Goal: Use online tool/utility: Utilize a website feature to perform a specific function

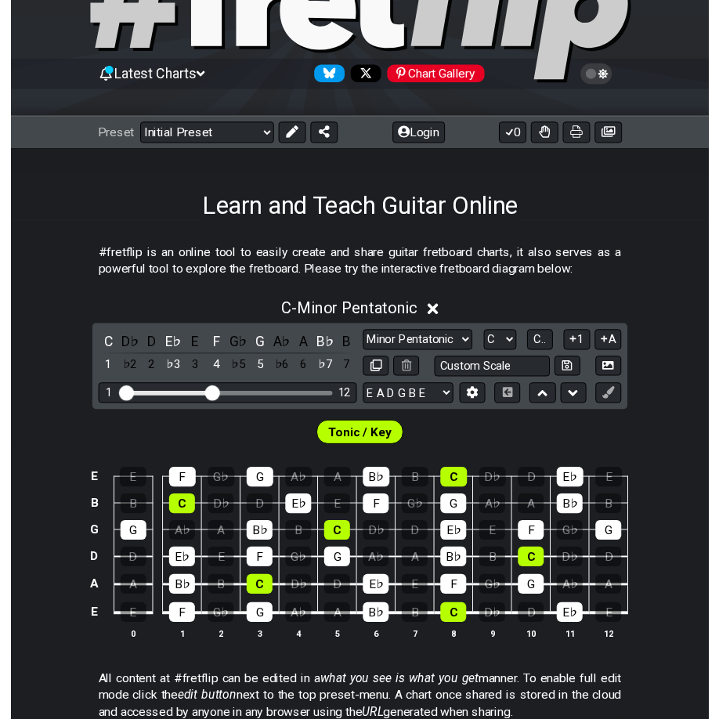
scroll to position [114, 0]
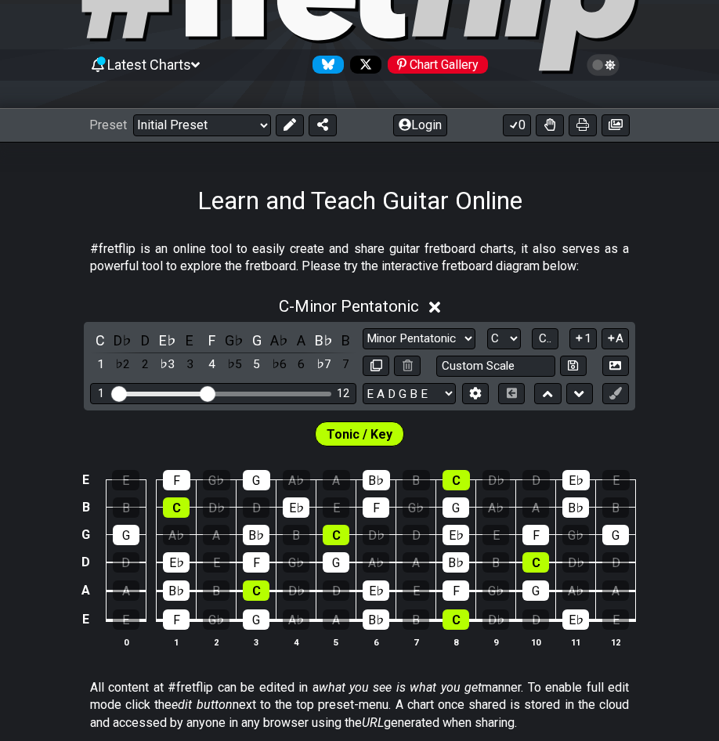
click at [425, 326] on div "C D♭ D E♭ E F G♭ G A♭ A B♭ B 1 ♭2 2 ♭3 3 4 ♭5 5 ♭6 6 ♭7 7 Minor Pentatonic Clic…" at bounding box center [360, 366] width 552 height 89
select select "Dorian"
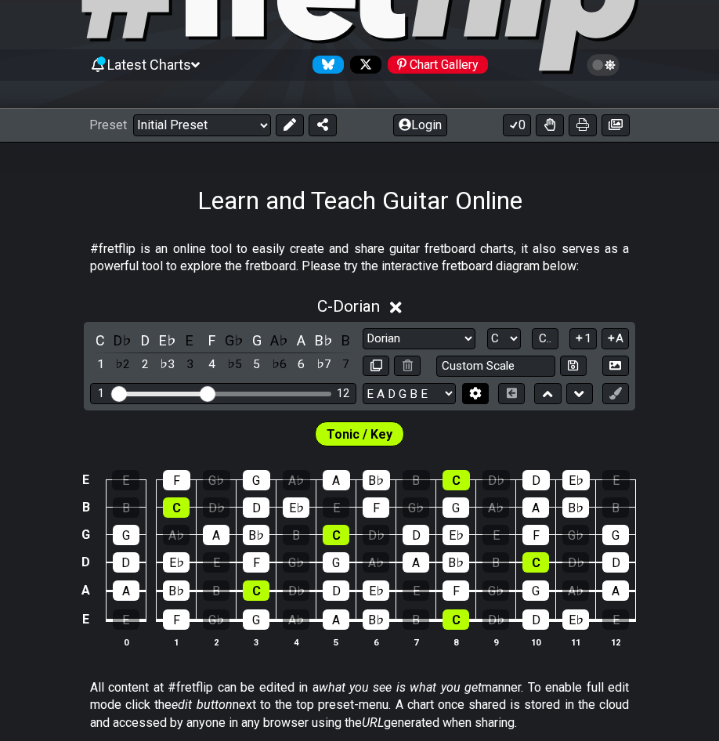
click at [473, 387] on icon at bounding box center [475, 393] width 12 height 12
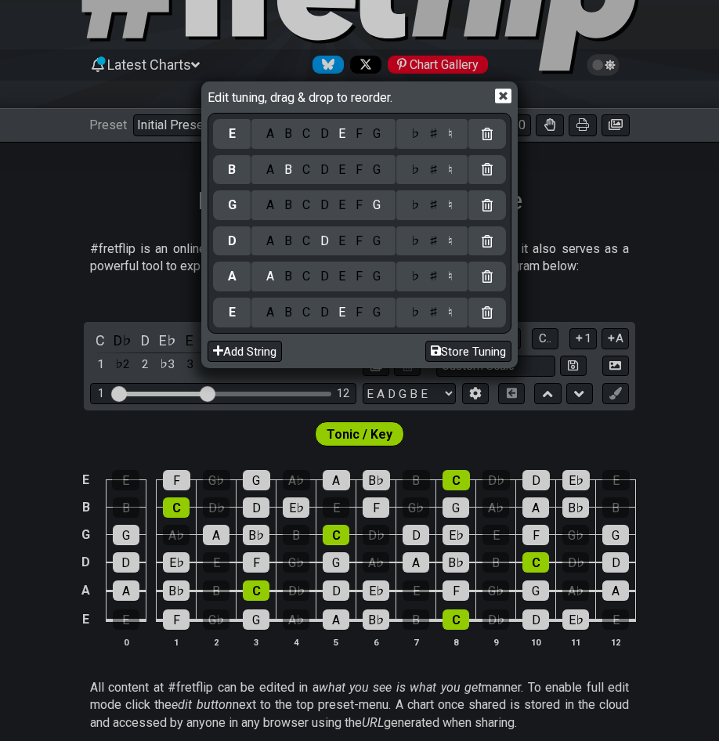
click at [321, 306] on div "D" at bounding box center [324, 312] width 19 height 17
click at [375, 281] on div "G" at bounding box center [377, 276] width 18 height 17
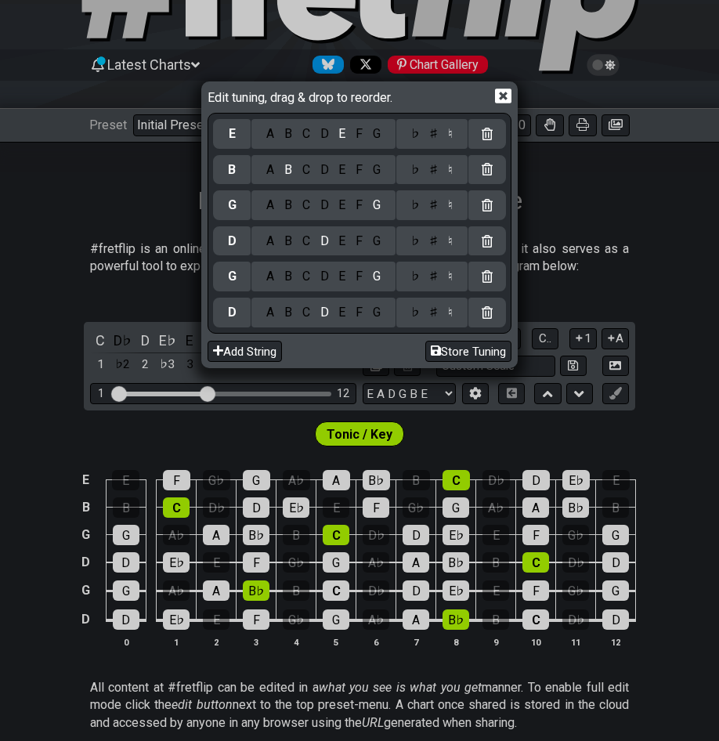
click at [268, 237] on div "A" at bounding box center [271, 241] width 18 height 17
click at [429, 241] on div "♯" at bounding box center [434, 241] width 19 height 17
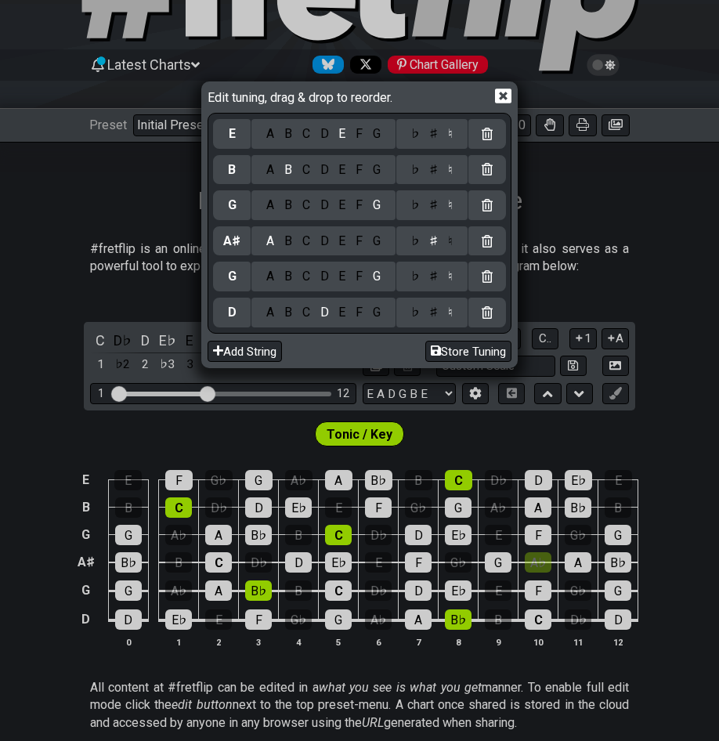
click at [338, 202] on div "E" at bounding box center [342, 205] width 17 height 17
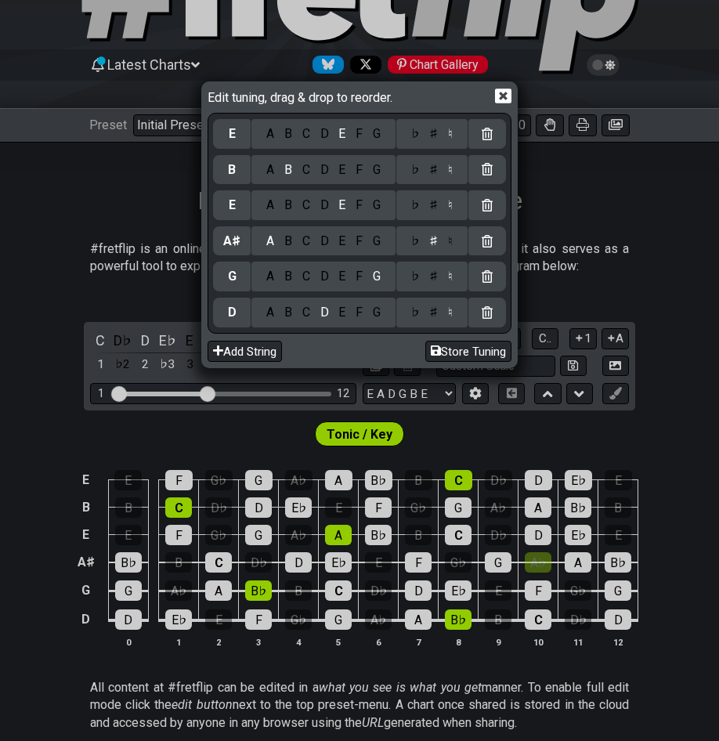
click at [376, 165] on div "G" at bounding box center [377, 169] width 18 height 17
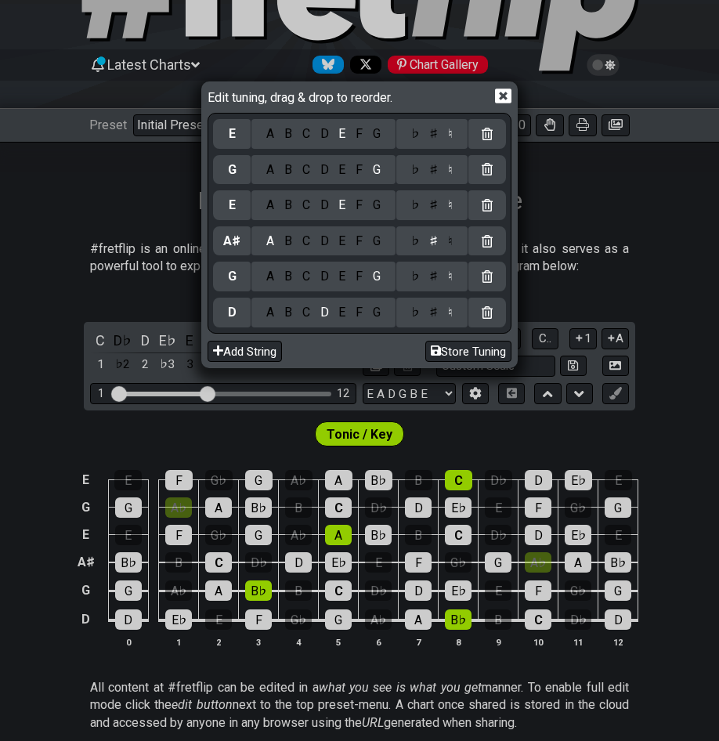
click at [320, 137] on div "D" at bounding box center [324, 133] width 19 height 17
click at [592, 269] on div "Edit tuning, drag & drop to reorder. D A B C D E F G ♭ ♯ ♮ G A B C D E F G ♭ ♯ …" at bounding box center [359, 370] width 719 height 741
click at [511, 96] on icon at bounding box center [503, 96] width 16 height 15
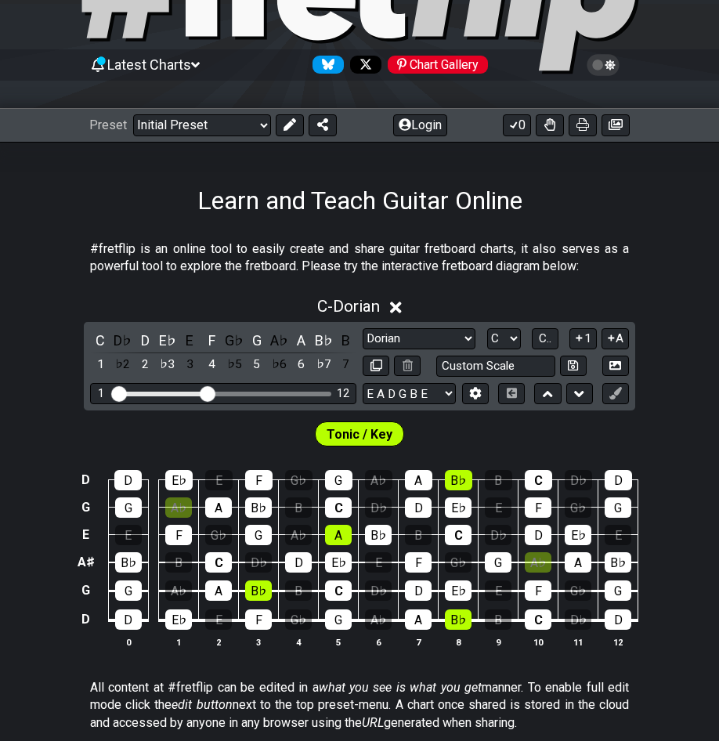
click at [88, 530] on td "E" at bounding box center [86, 534] width 24 height 27
click at [81, 534] on td "x" at bounding box center [86, 534] width 24 height 27
click at [476, 392] on icon at bounding box center [475, 393] width 12 height 12
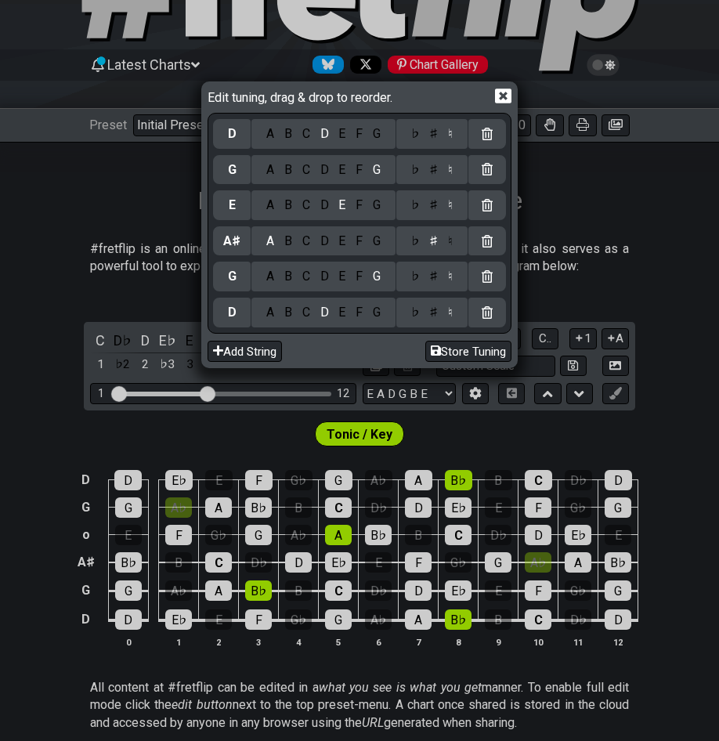
click at [371, 200] on div "G" at bounding box center [377, 205] width 18 height 17
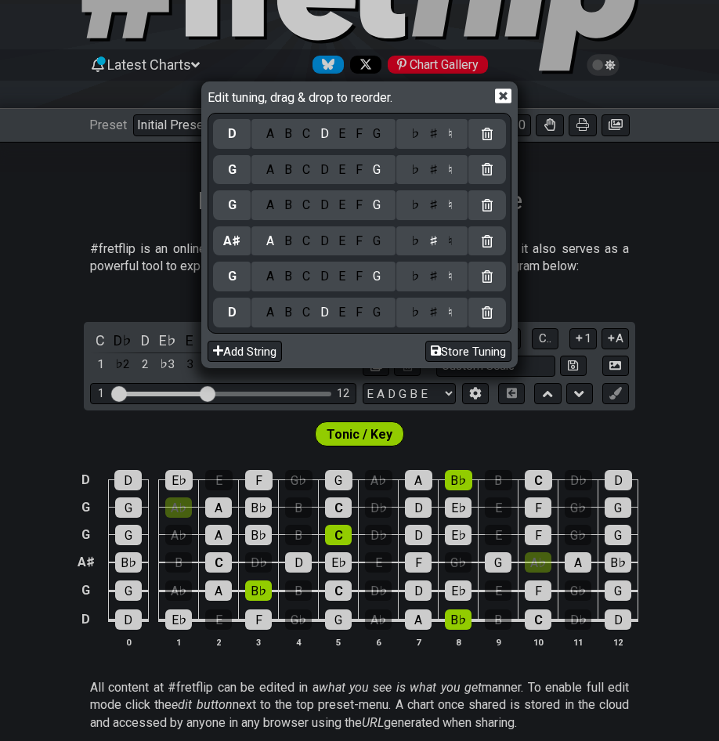
click at [356, 201] on div "F" at bounding box center [359, 205] width 17 height 17
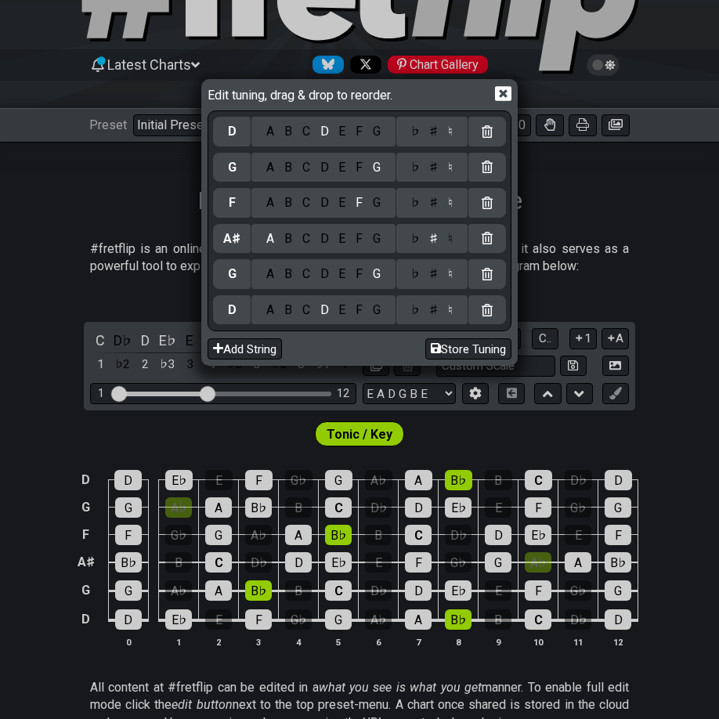
click at [263, 169] on div "A" at bounding box center [271, 167] width 18 height 17
click at [505, 92] on icon at bounding box center [503, 93] width 16 height 16
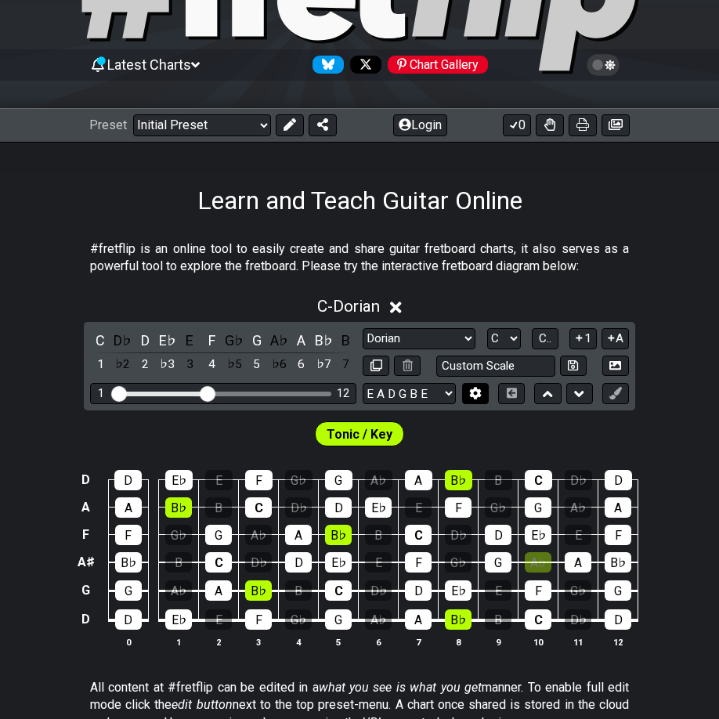
click at [476, 389] on icon at bounding box center [475, 394] width 11 height 12
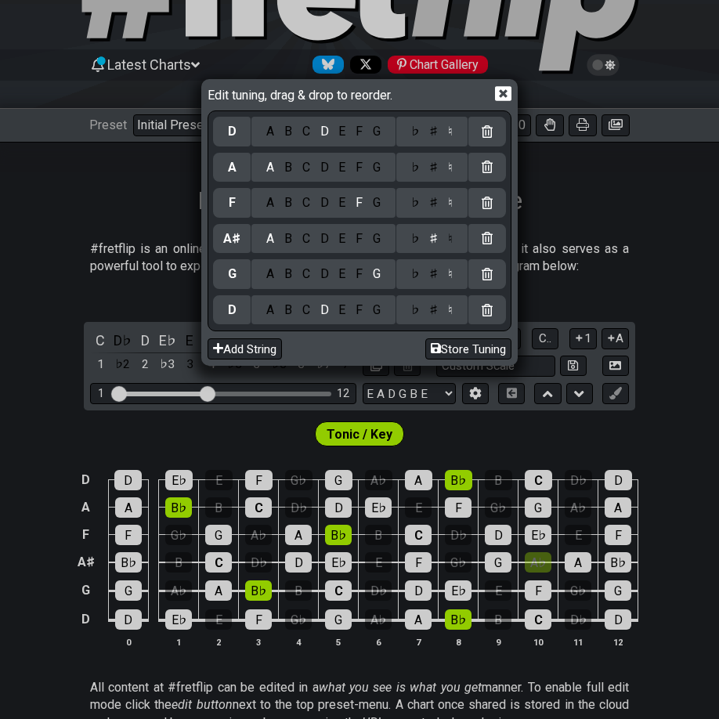
click at [370, 165] on div "G" at bounding box center [377, 167] width 18 height 17
click at [662, 415] on div "Edit tuning, drag & drop to reorder. D A B C D E F G ♭ ♯ ♮ G A B C D E F G ♭ ♯ …" at bounding box center [359, 359] width 719 height 719
click at [509, 95] on icon at bounding box center [503, 93] width 16 height 16
